Goal: Task Accomplishment & Management: Complete application form

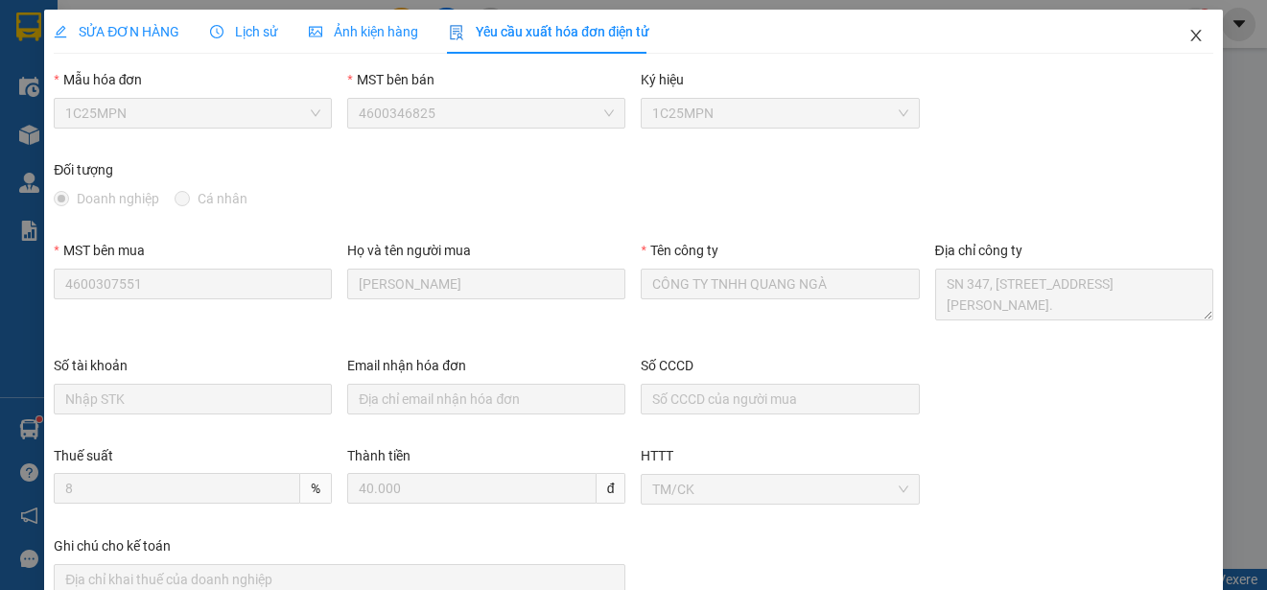
click at [1189, 29] on icon "close" at bounding box center [1196, 35] width 15 height 15
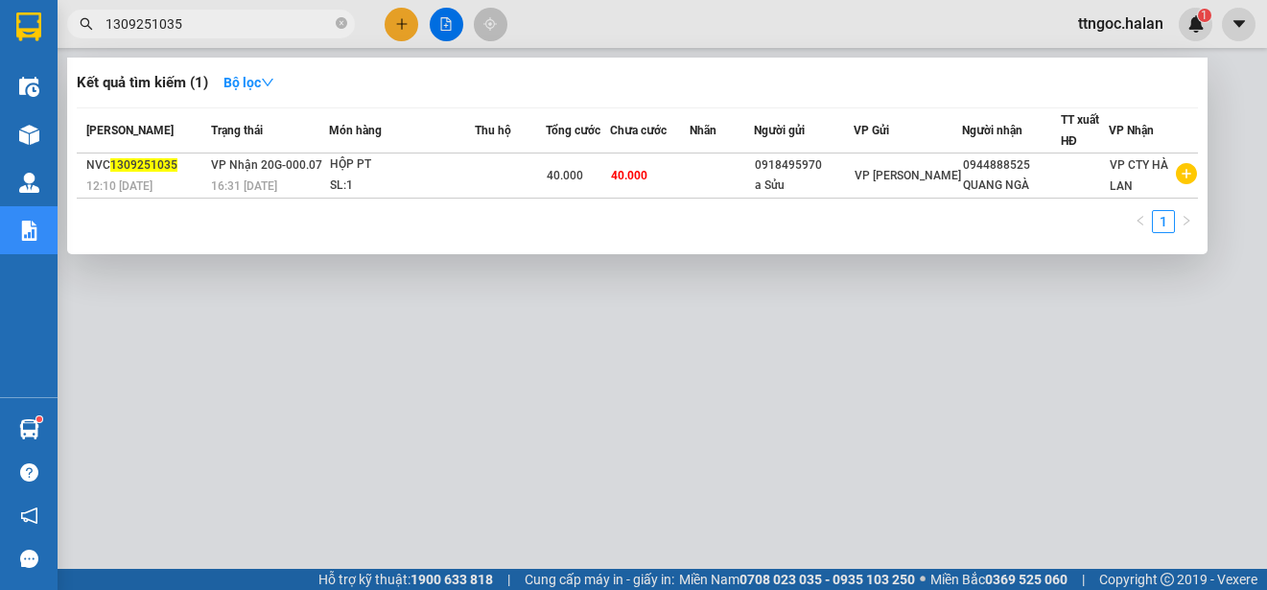
drag, startPoint x: 201, startPoint y: 31, endPoint x: 159, endPoint y: 24, distance: 42.7
click at [159, 24] on input "1309251035" at bounding box center [219, 23] width 226 height 21
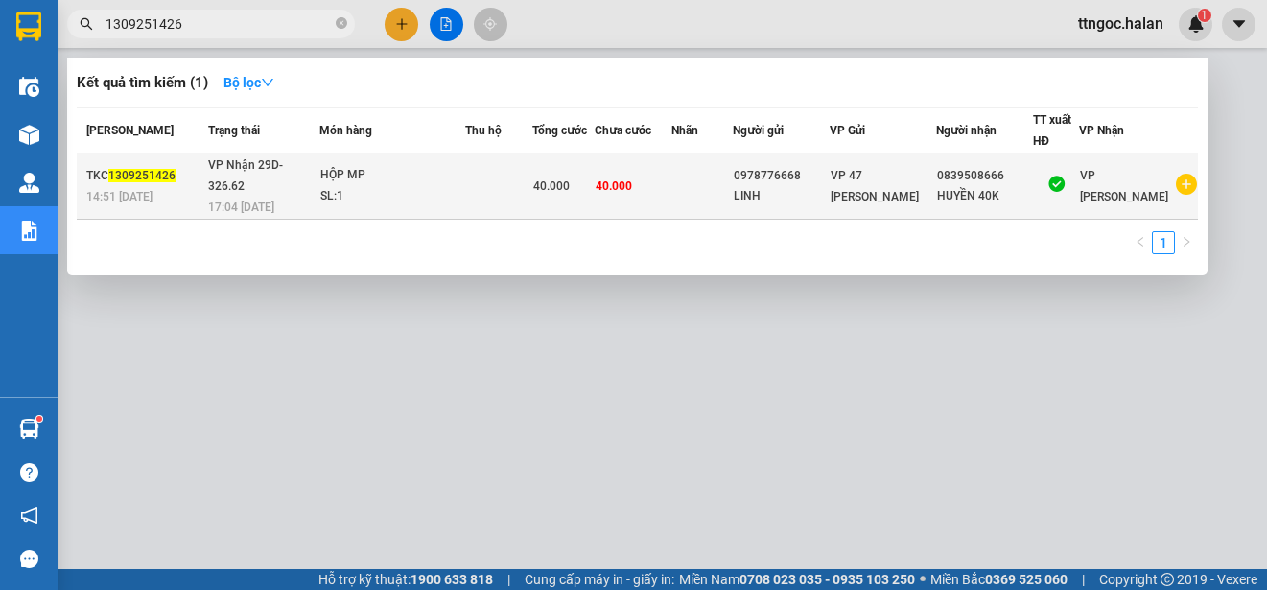
type input "1309251426"
click at [123, 186] on div "14:51 [DATE]" at bounding box center [144, 196] width 116 height 21
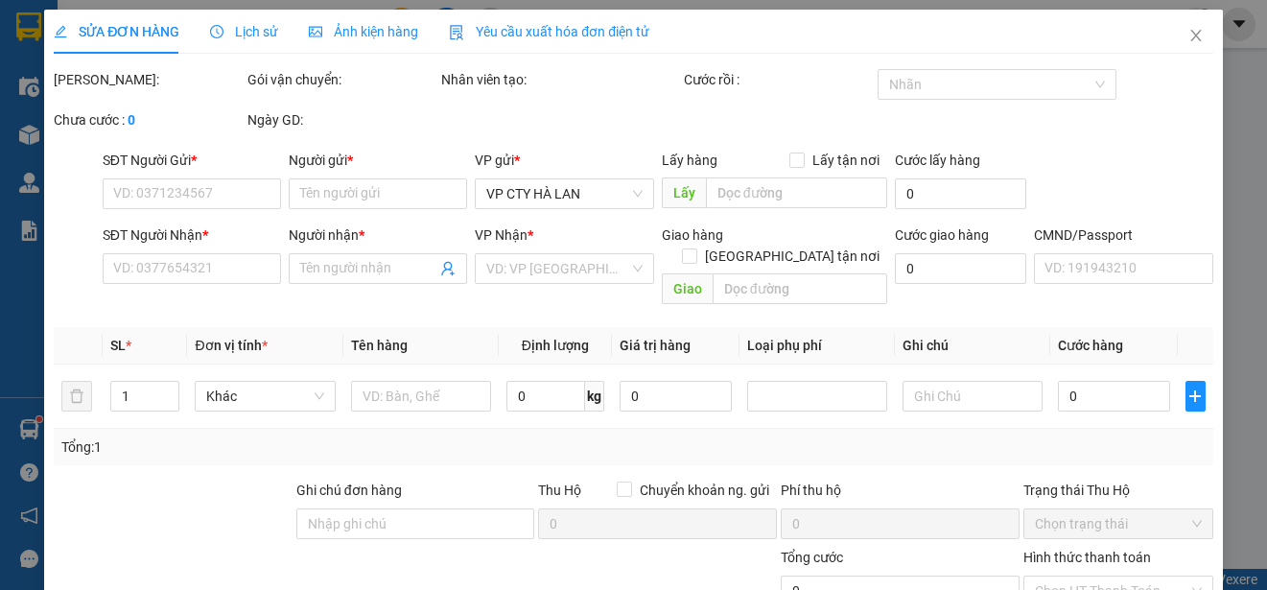
click at [599, 27] on span "Yêu cầu xuất hóa đơn điện tử" at bounding box center [549, 31] width 200 height 15
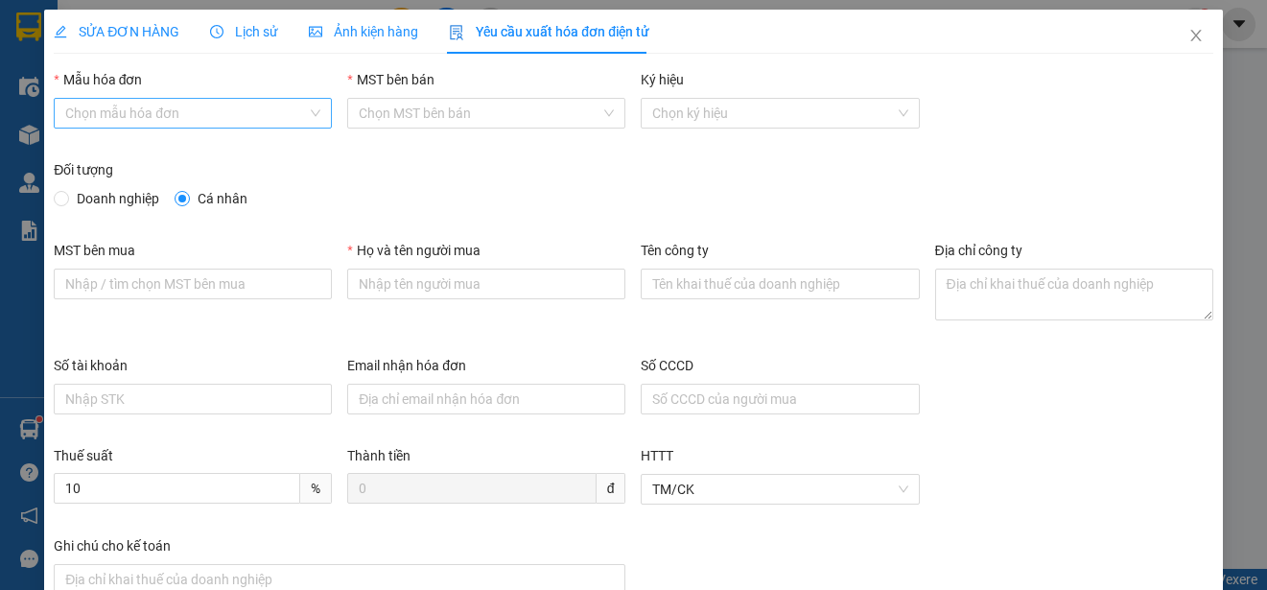
type input "LINH"
type input "40.000"
radio input "true"
radio input "false"
type input "4601636598"
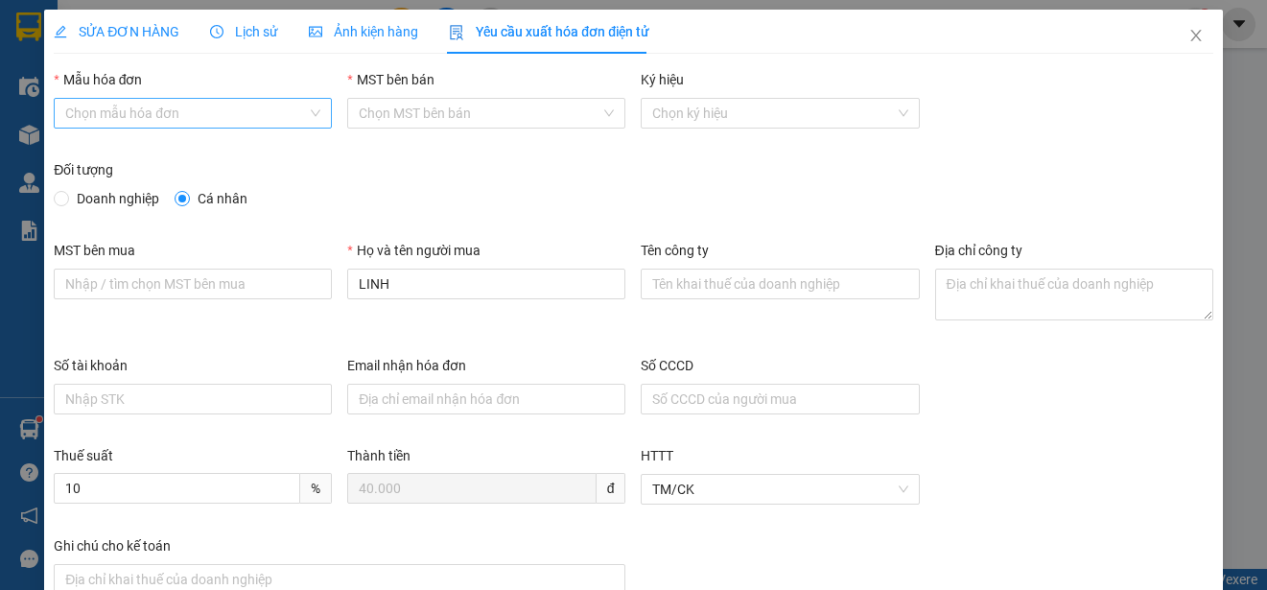
type input "Huyền"
type input "CÔNG TY TNHH THƯƠNG MẠI THCOS"
type textarea "[STREET_ADDRESS][PERSON_NAME][PERSON_NAME]."
type input "8"
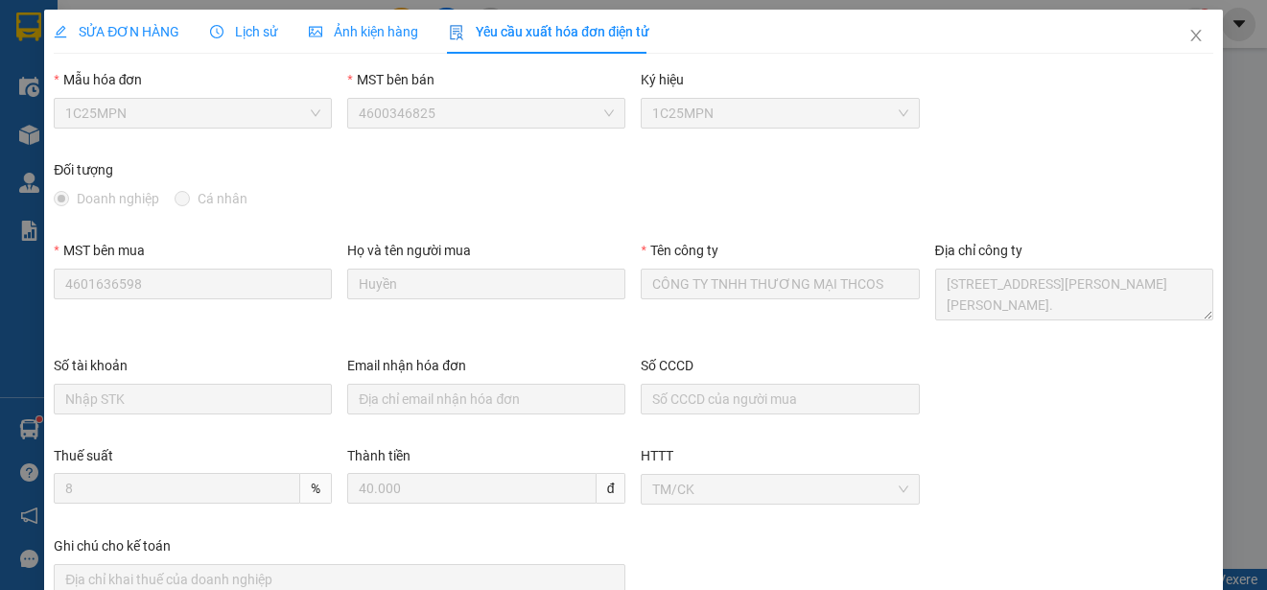
click at [258, 102] on span "1C25MPN" at bounding box center [192, 113] width 255 height 29
click at [212, 119] on span "1C25MPN" at bounding box center [192, 113] width 255 height 29
click at [304, 119] on span "1C25MPN" at bounding box center [192, 113] width 255 height 29
click at [1189, 34] on icon "close" at bounding box center [1196, 35] width 15 height 15
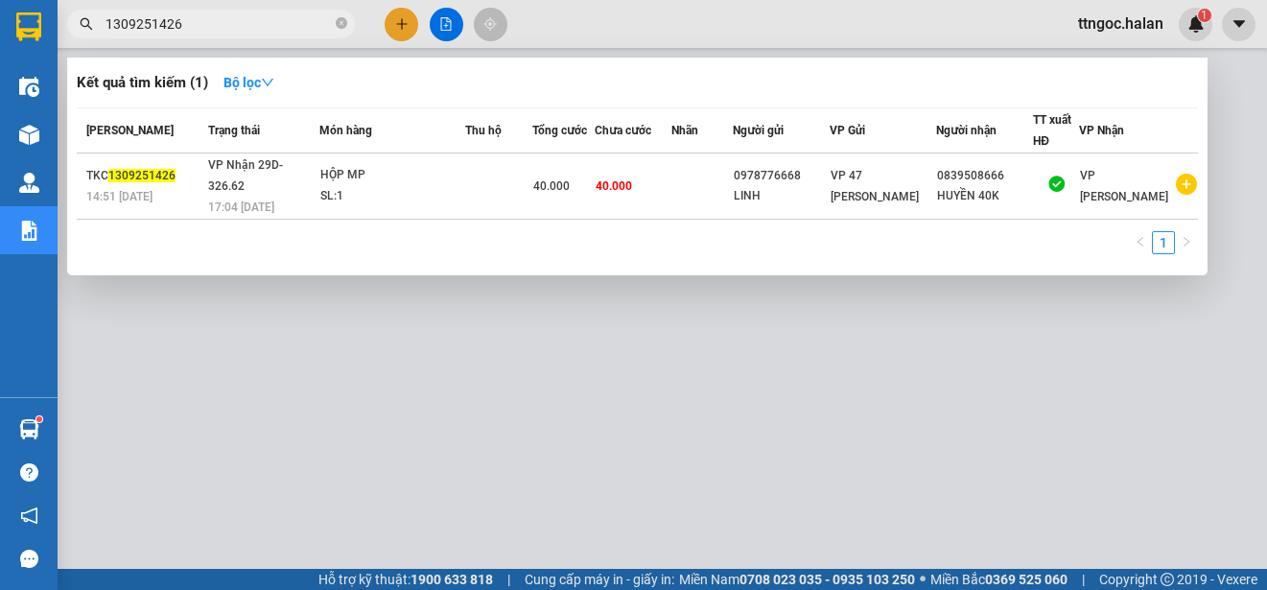
drag, startPoint x: 177, startPoint y: 21, endPoint x: 149, endPoint y: 18, distance: 28.9
click at [149, 18] on input "1309251426" at bounding box center [219, 23] width 226 height 21
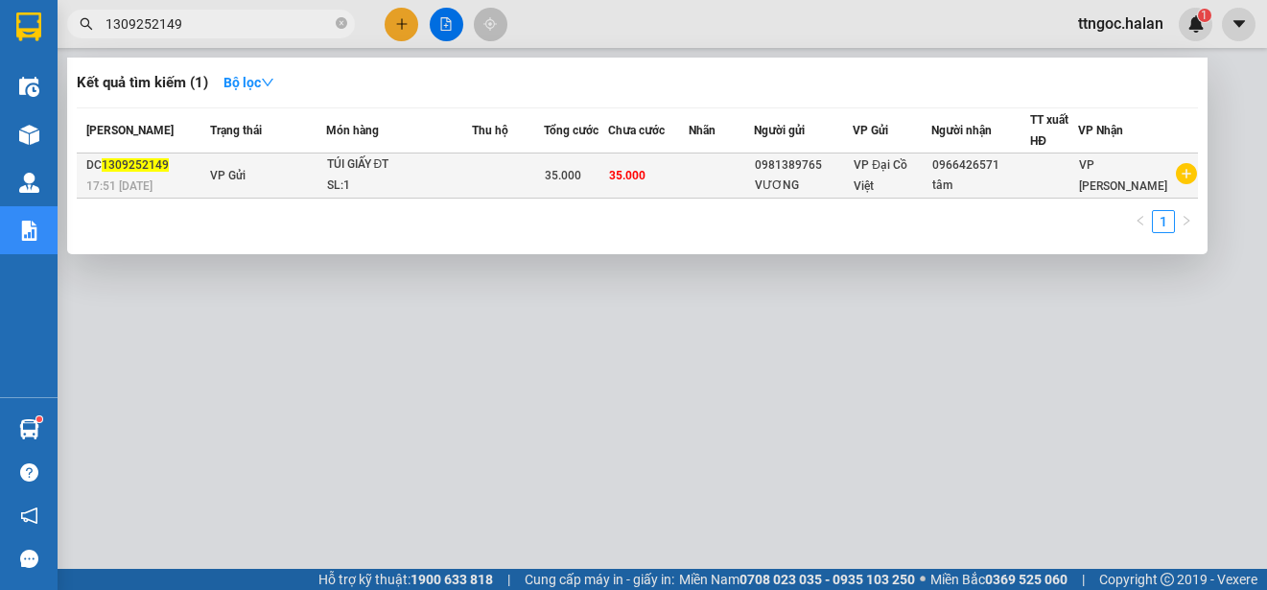
type input "1309252149"
click at [103, 177] on span "17:51 [DATE]" at bounding box center [119, 184] width 66 height 15
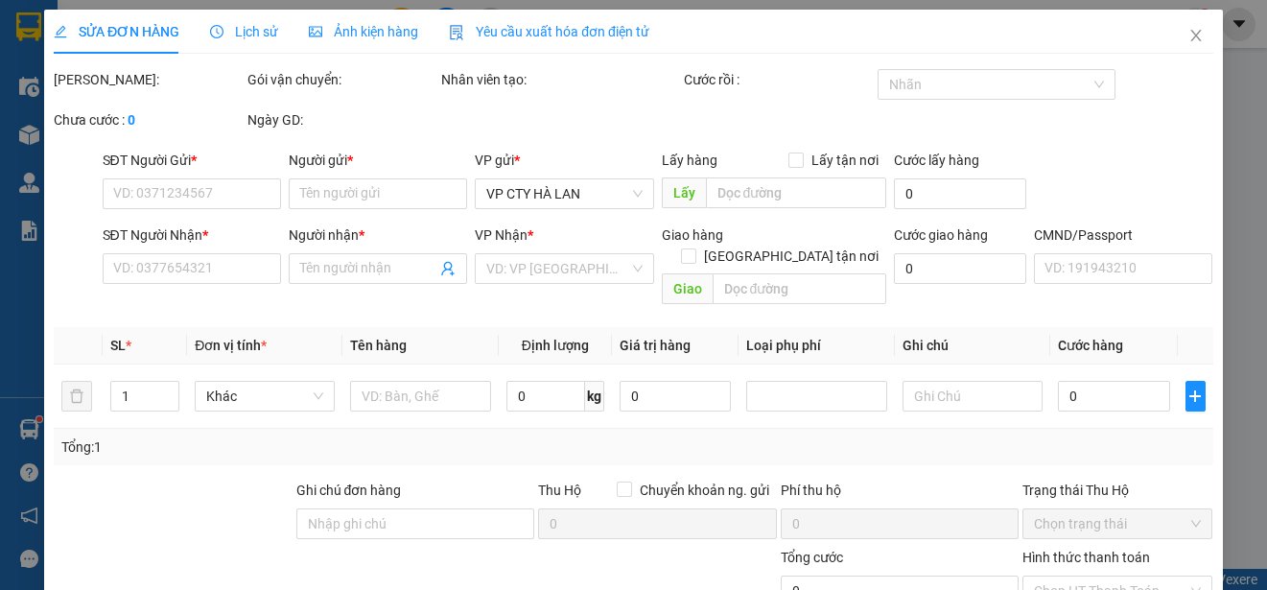
type input "0981389765"
type input "VƯƠNG"
type input "0966426571"
type input "tâm"
type input "35.000"
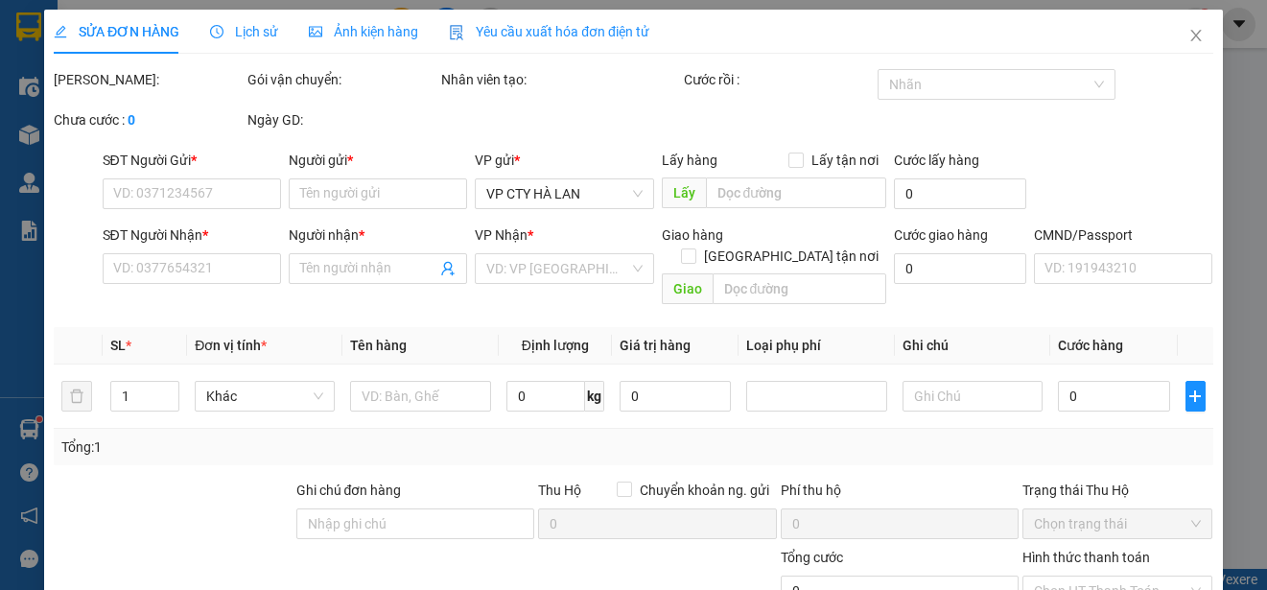
type input "35.000"
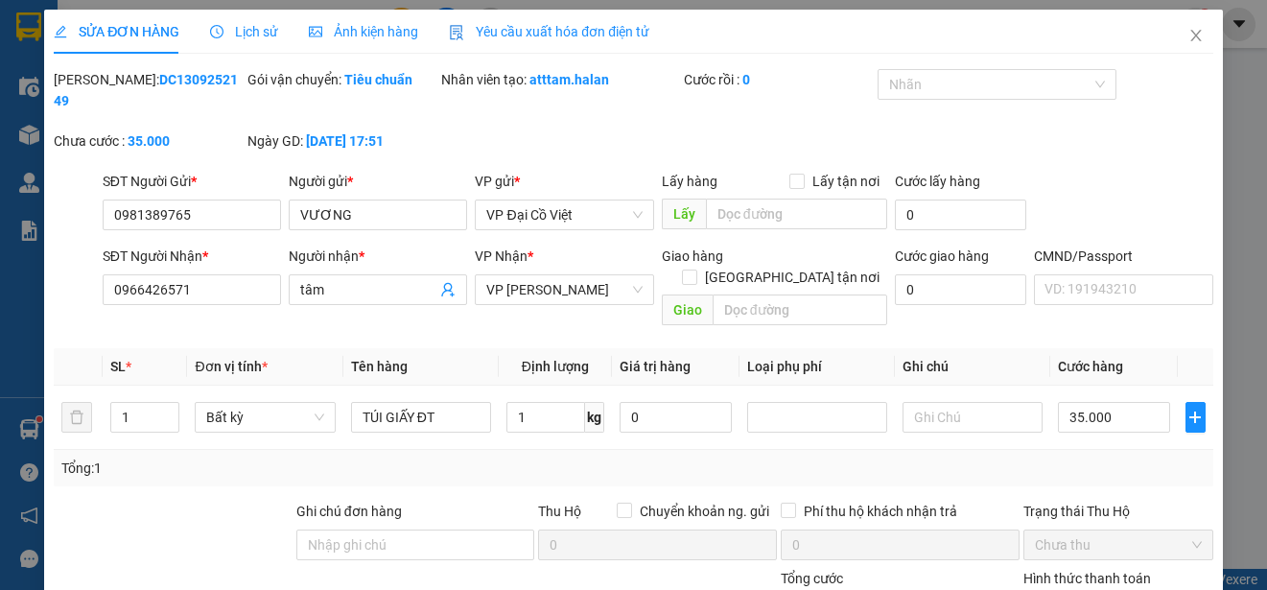
click at [616, 24] on span "Yêu cầu xuất hóa đơn điện tử" at bounding box center [549, 31] width 200 height 15
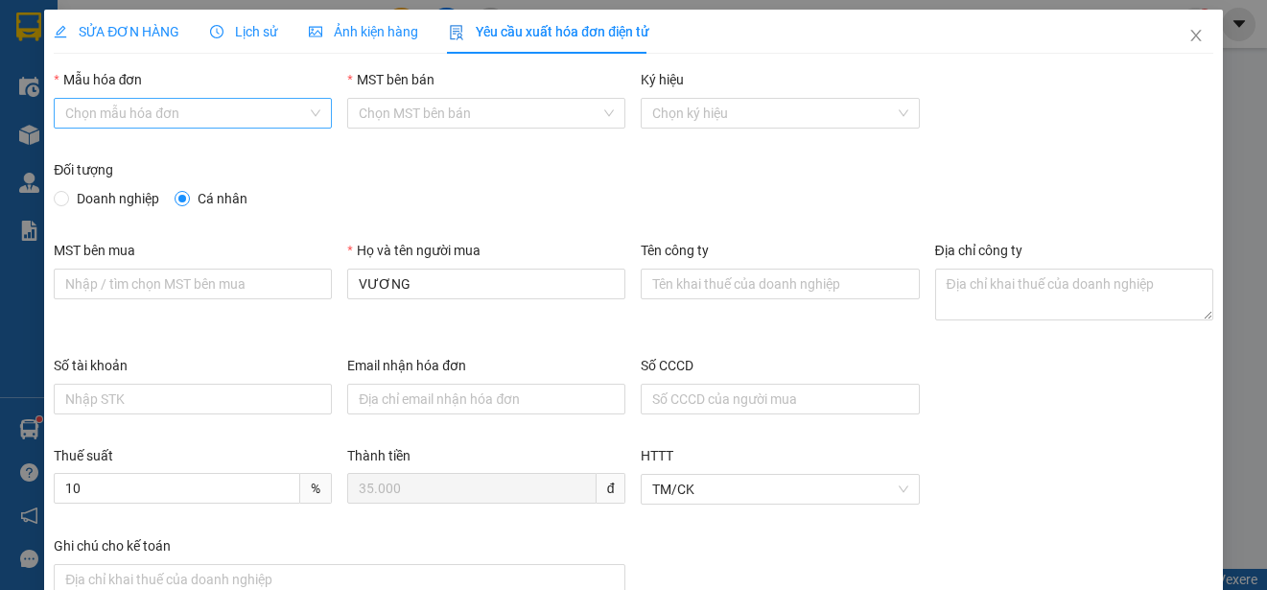
click at [234, 110] on input "Mẫu hóa đơn" at bounding box center [186, 113] width 242 height 29
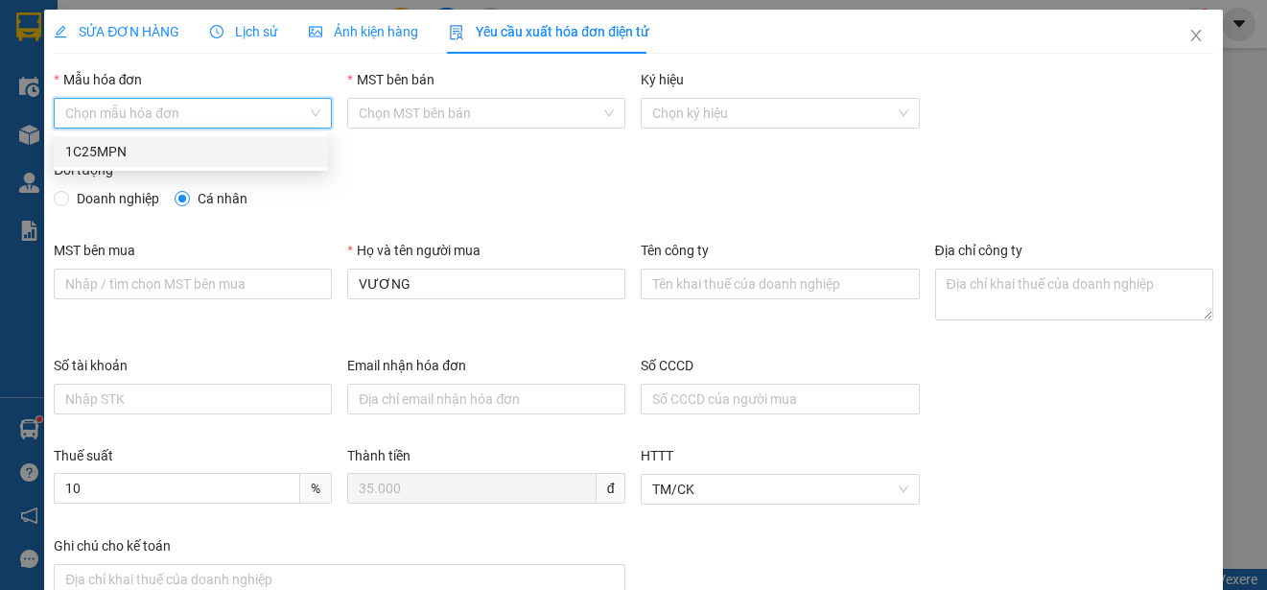
click at [126, 145] on div "1C25MPN" at bounding box center [190, 151] width 251 height 21
type input "8"
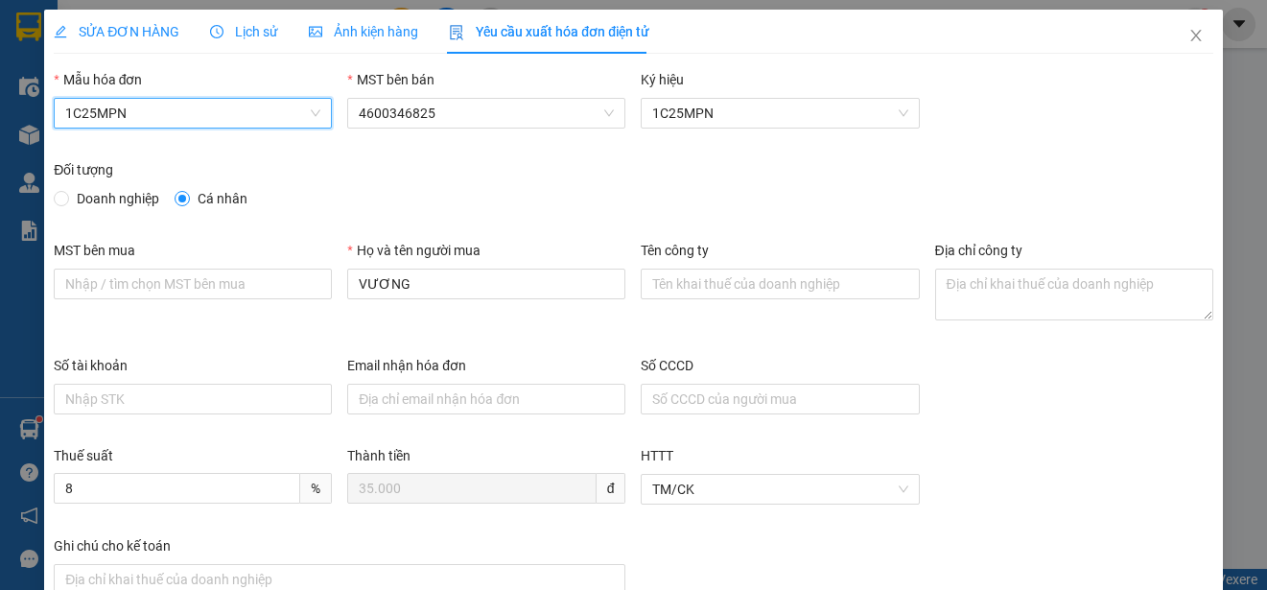
click at [100, 190] on span "Doanh nghiệp" at bounding box center [118, 198] width 98 height 21
click at [67, 191] on input "Doanh nghiệp" at bounding box center [60, 197] width 13 height 13
radio input "true"
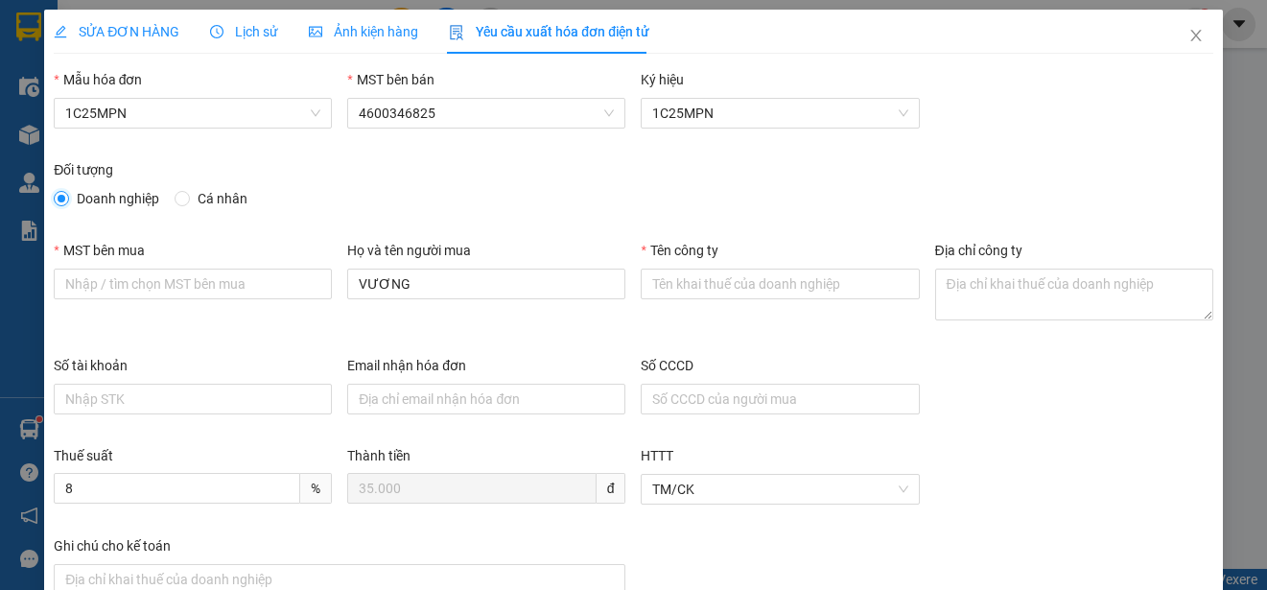
radio input "false"
click at [705, 291] on input "Tên công ty" at bounding box center [780, 284] width 278 height 31
paste input "CÔNG TY TNHH THƯƠNG MẠI TỔNG HỢP HTV"
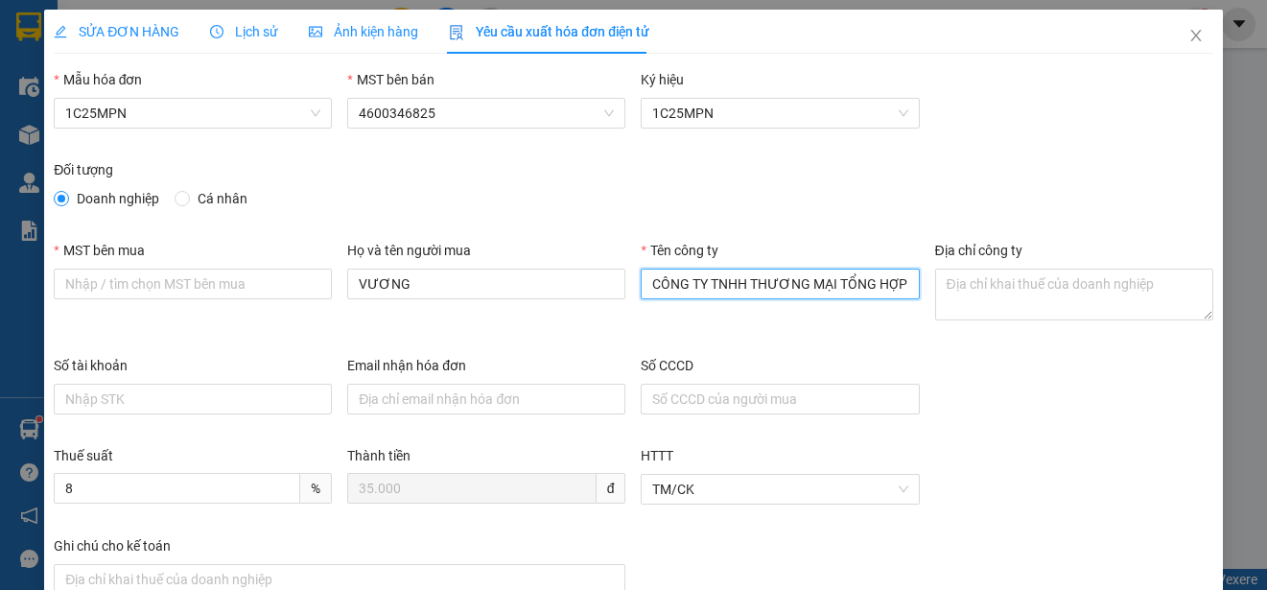
scroll to position [0, 31]
type input "CÔNG TY TNHH THƯƠNG MẠI TỔNG HỢP HTV"
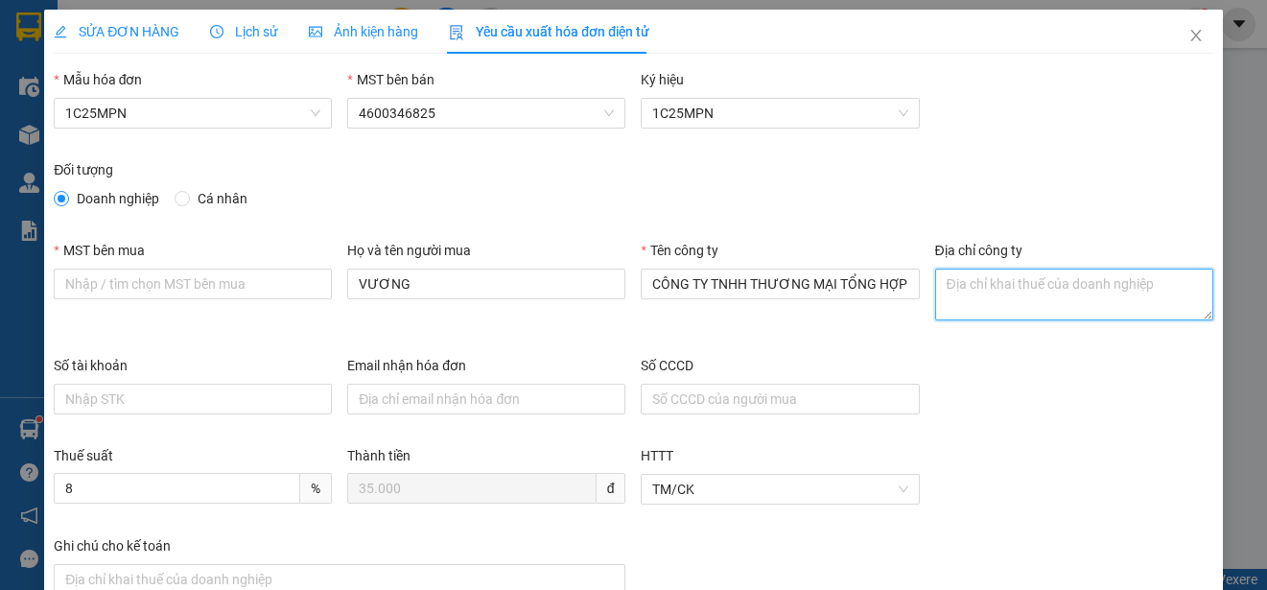
click at [953, 282] on textarea "Địa chỉ công ty" at bounding box center [1074, 295] width 278 height 52
paste textarea "Số [GEOGRAPHIC_DATA][PERSON_NAME], [GEOGRAPHIC_DATA], [GEOGRAPHIC_DATA], [GEOGR…"
type textarea "Số [GEOGRAPHIC_DATA][PERSON_NAME], [GEOGRAPHIC_DATA], [GEOGRAPHIC_DATA], [GEOGR…"
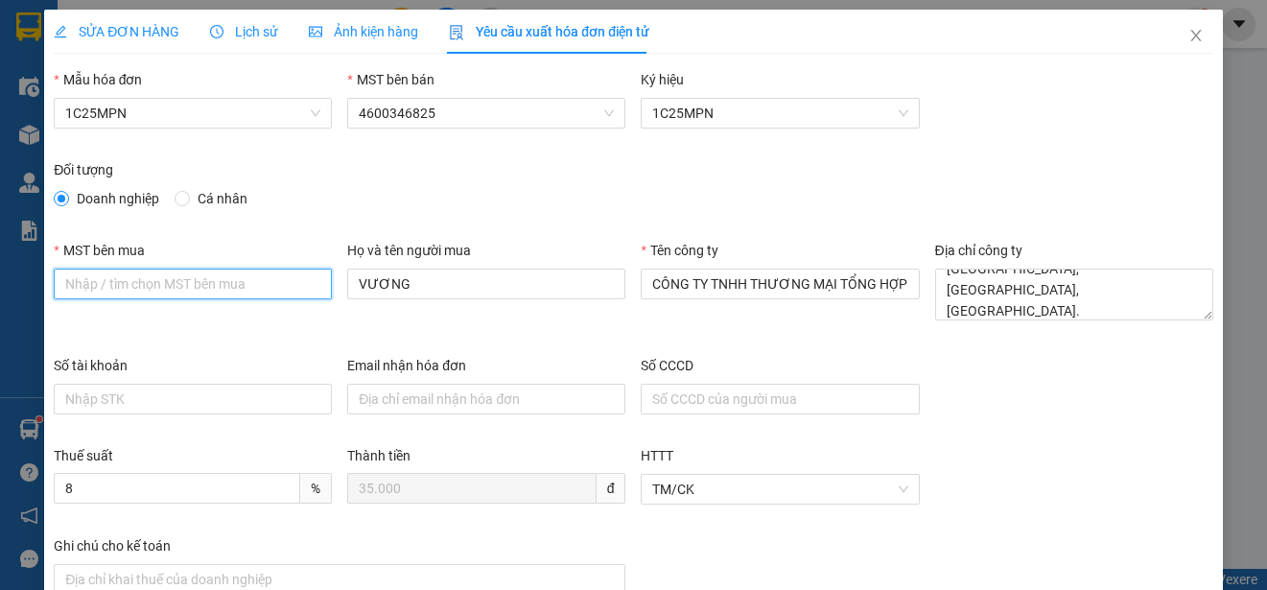
click at [85, 287] on input "MST bên mua" at bounding box center [193, 284] width 278 height 31
paste input "0108075931"
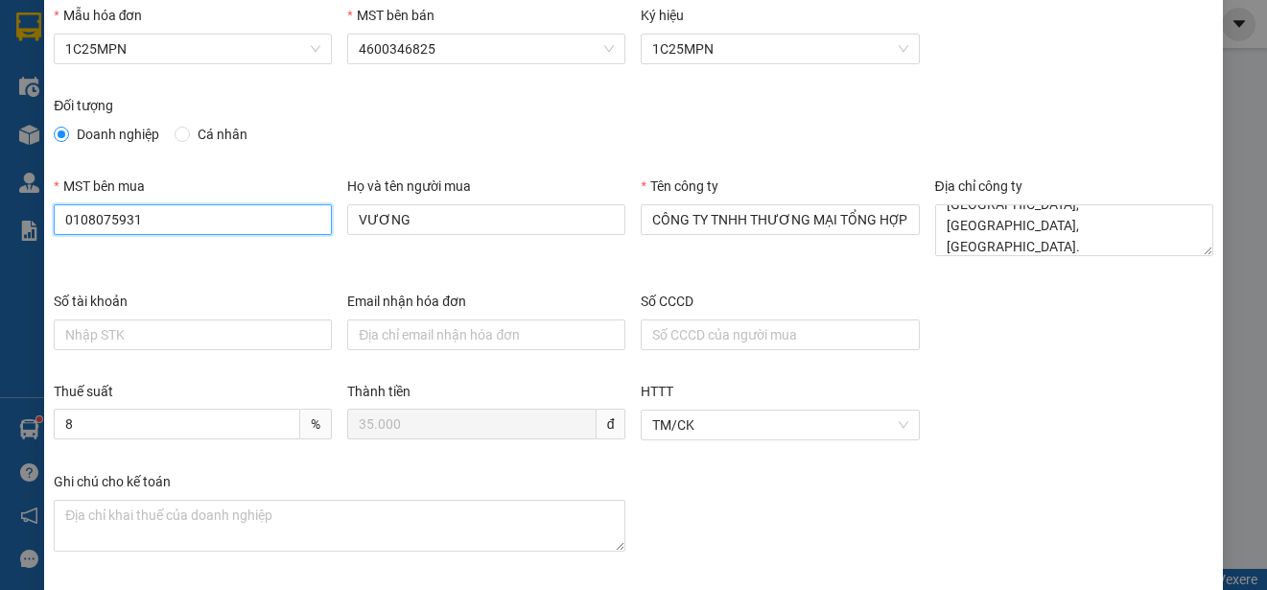
scroll to position [144, 0]
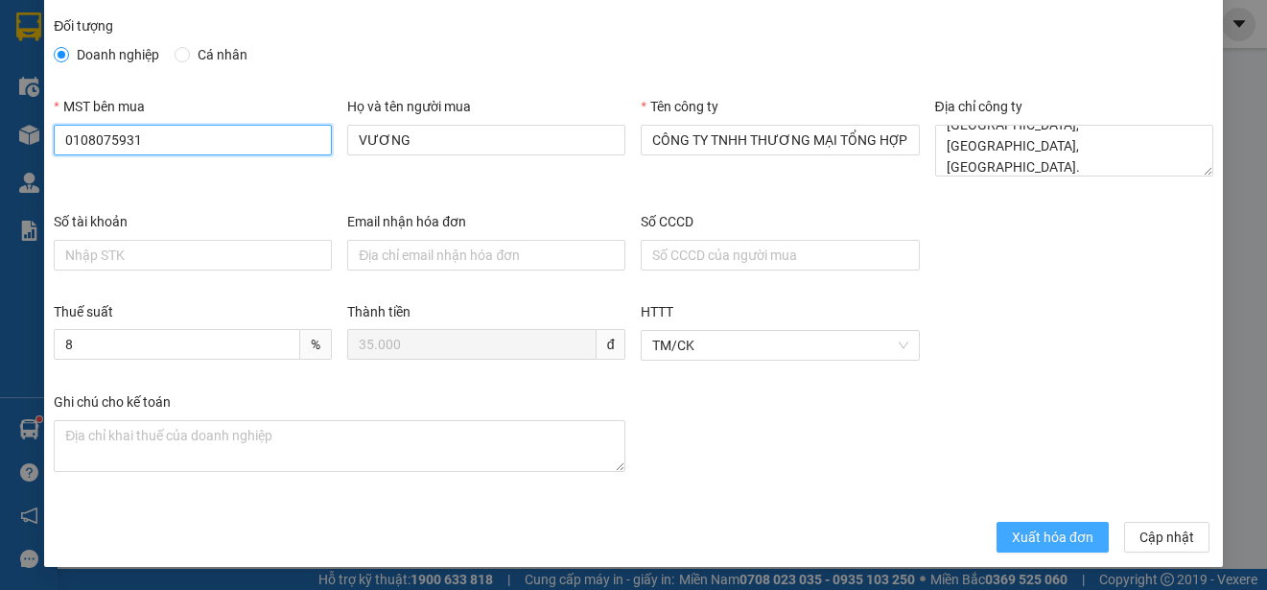
type input "0108075931"
click at [1022, 534] on span "Xuất hóa đơn" at bounding box center [1053, 537] width 82 height 21
